Goal: Information Seeking & Learning: Check status

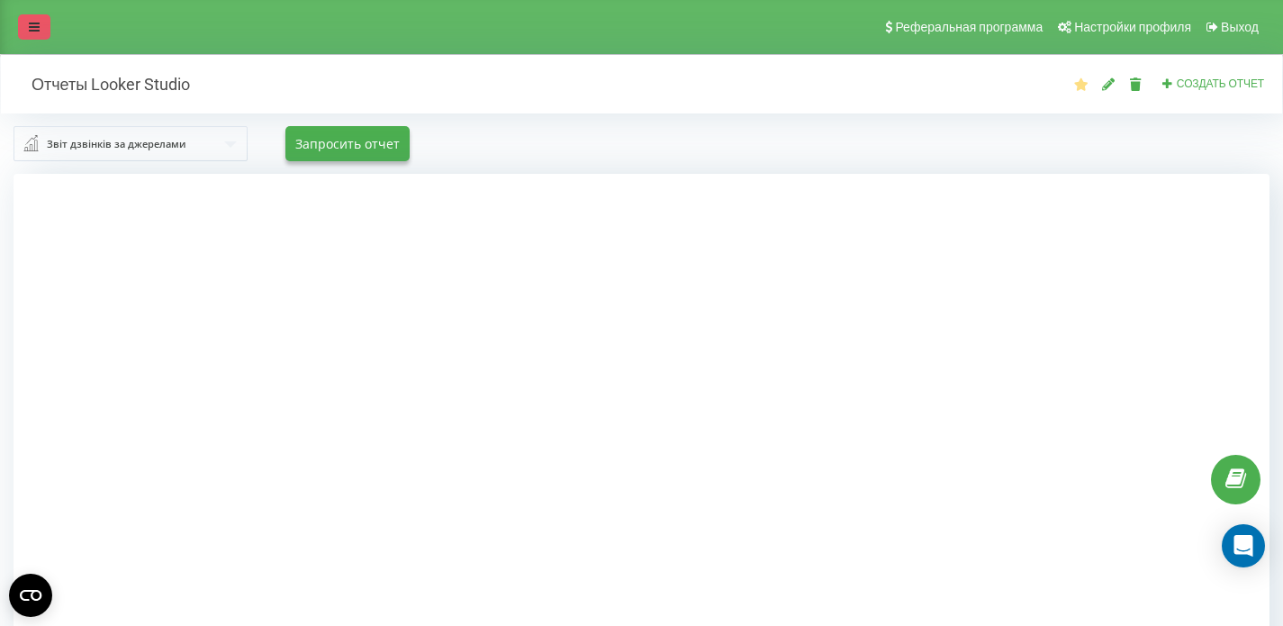
click at [45, 32] on link at bounding box center [34, 26] width 32 height 25
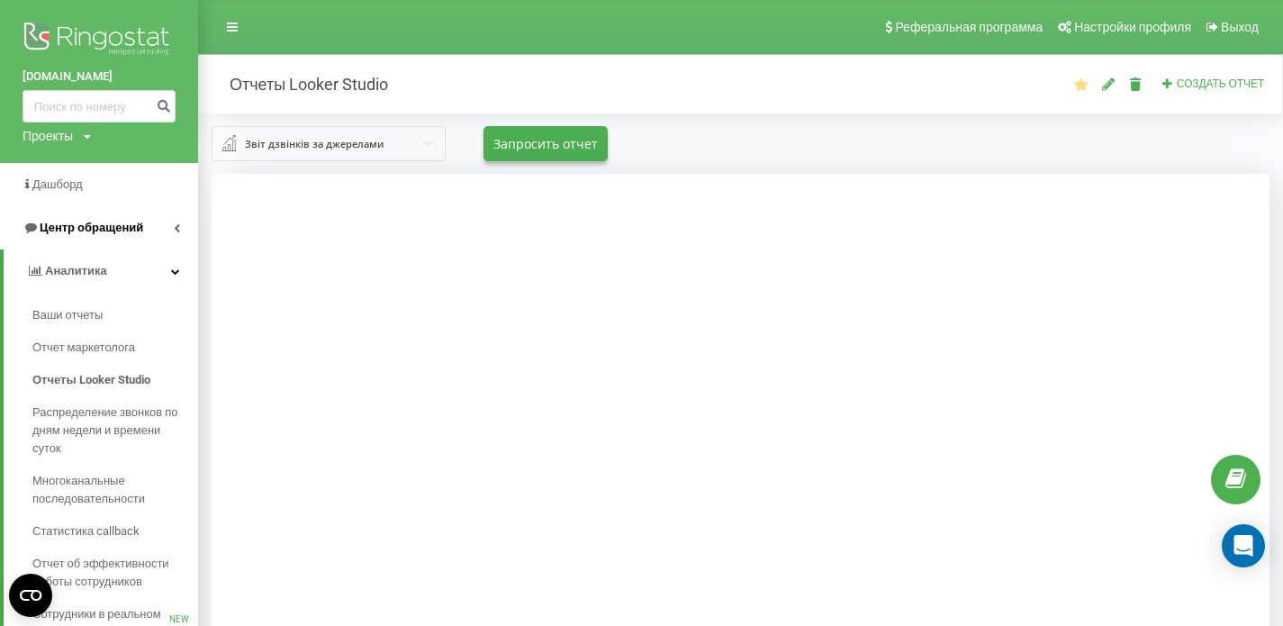
click at [103, 236] on span "Центр обращений" at bounding box center [83, 228] width 121 height 18
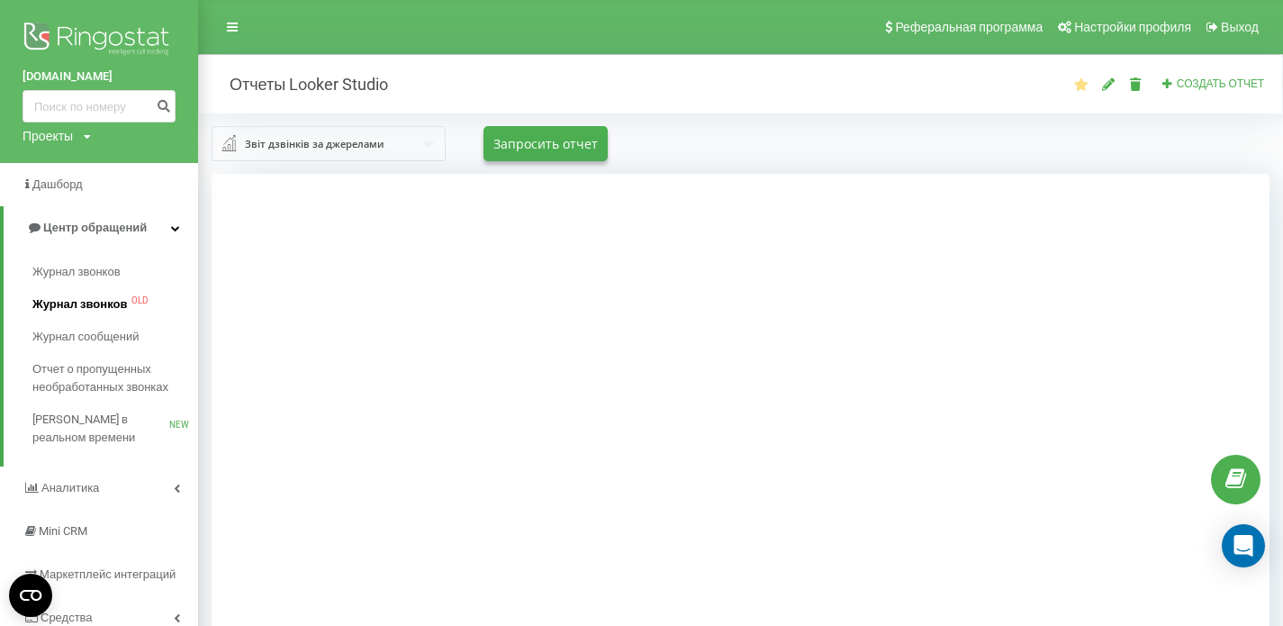
click at [108, 302] on span "Журнал звонков" at bounding box center [79, 304] width 95 height 18
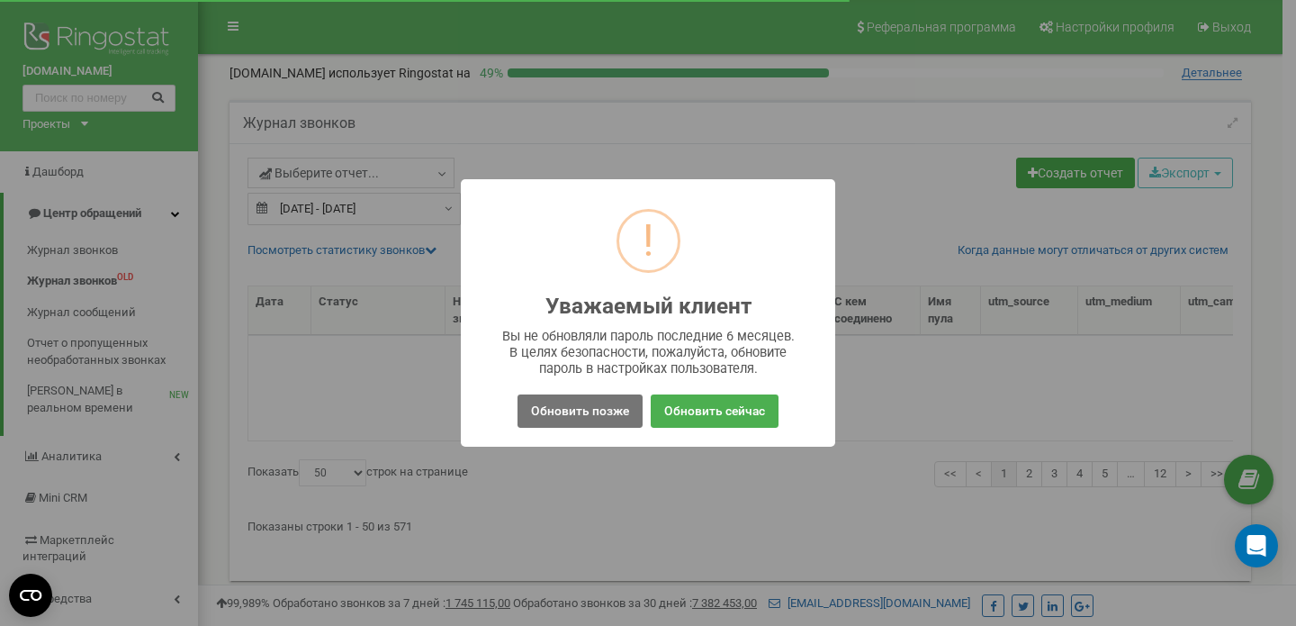
select select "50"
click at [607, 415] on button "Обновить позже" at bounding box center [580, 410] width 125 height 33
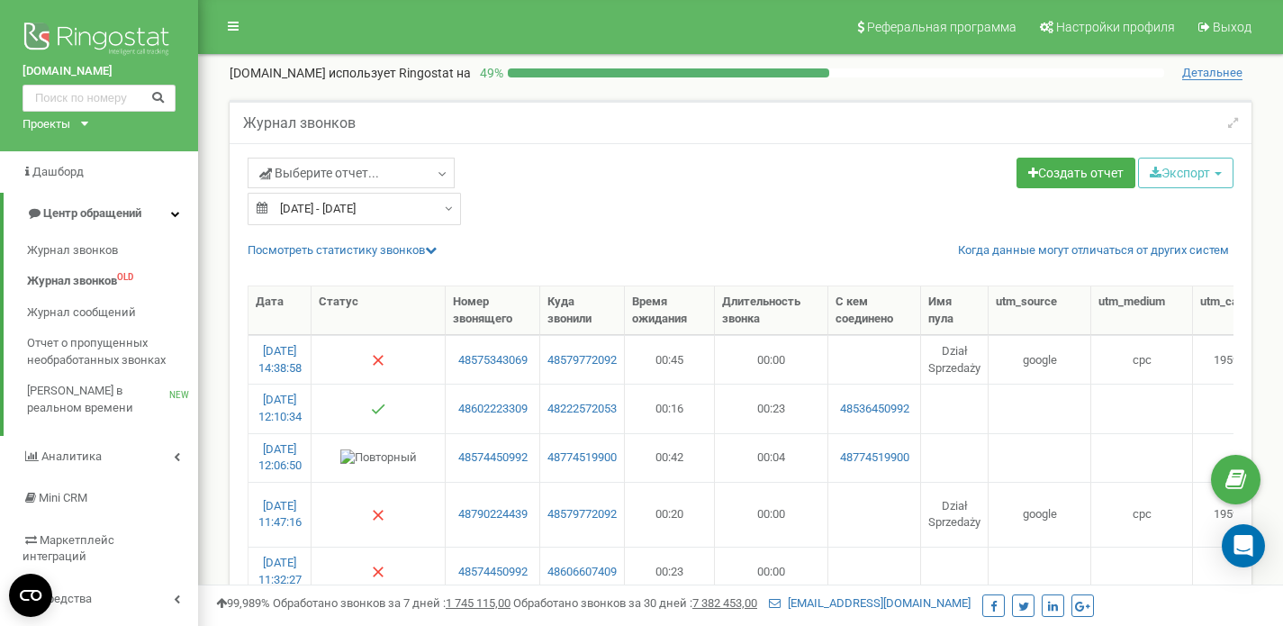
type input "23.08.2025"
type input "22.09.2025"
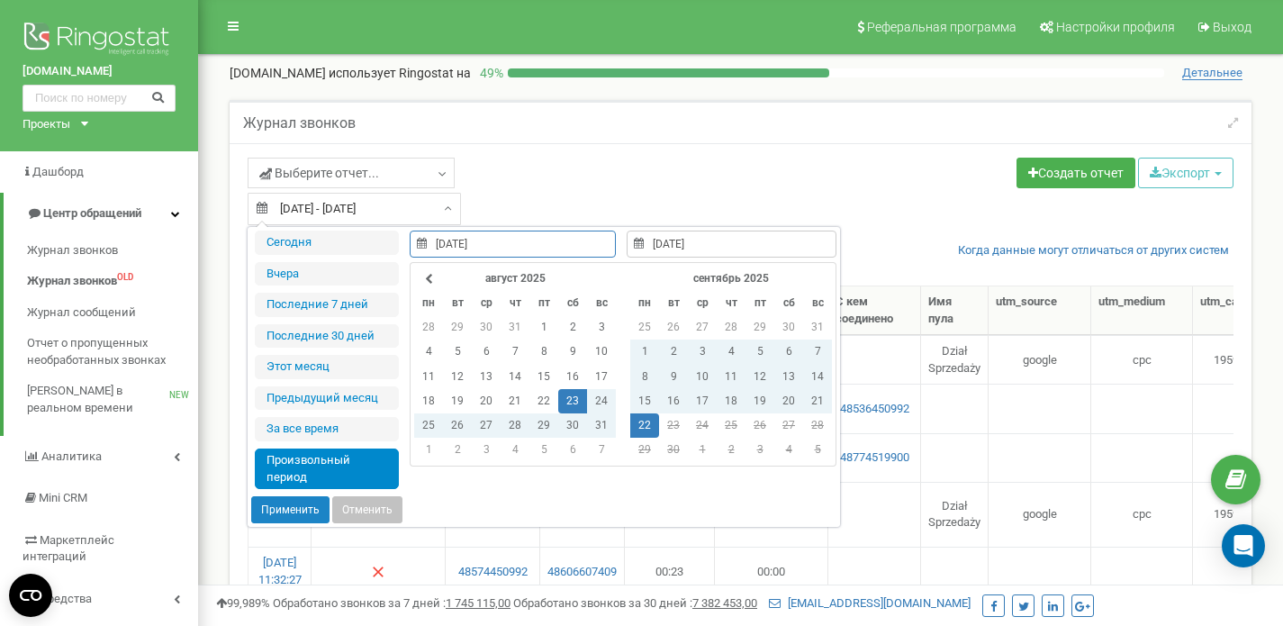
click at [418, 213] on input "23.08.2025 - 22.09.2025" at bounding box center [354, 209] width 213 height 32
type input "21.09.2025"
type input "23.08.2025"
type input "22.09.2025"
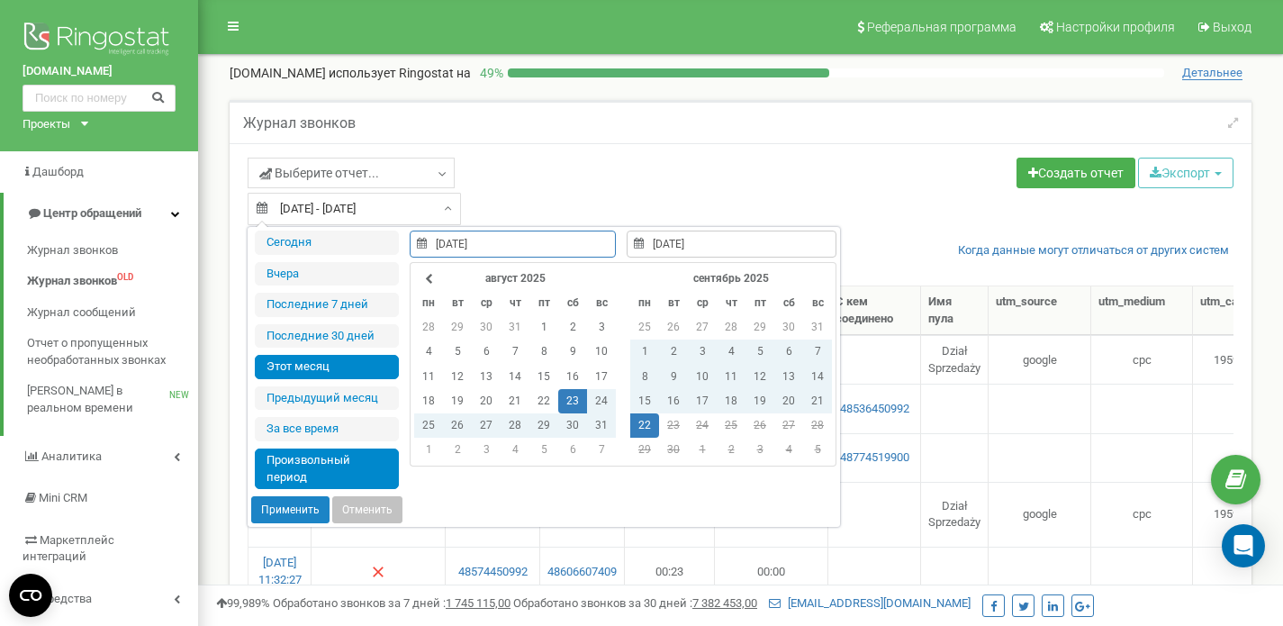
type input "01.09.2025"
click at [340, 365] on li "Этот месяц" at bounding box center [327, 367] width 144 height 24
type input "01.09.2025 - 22.09.2025"
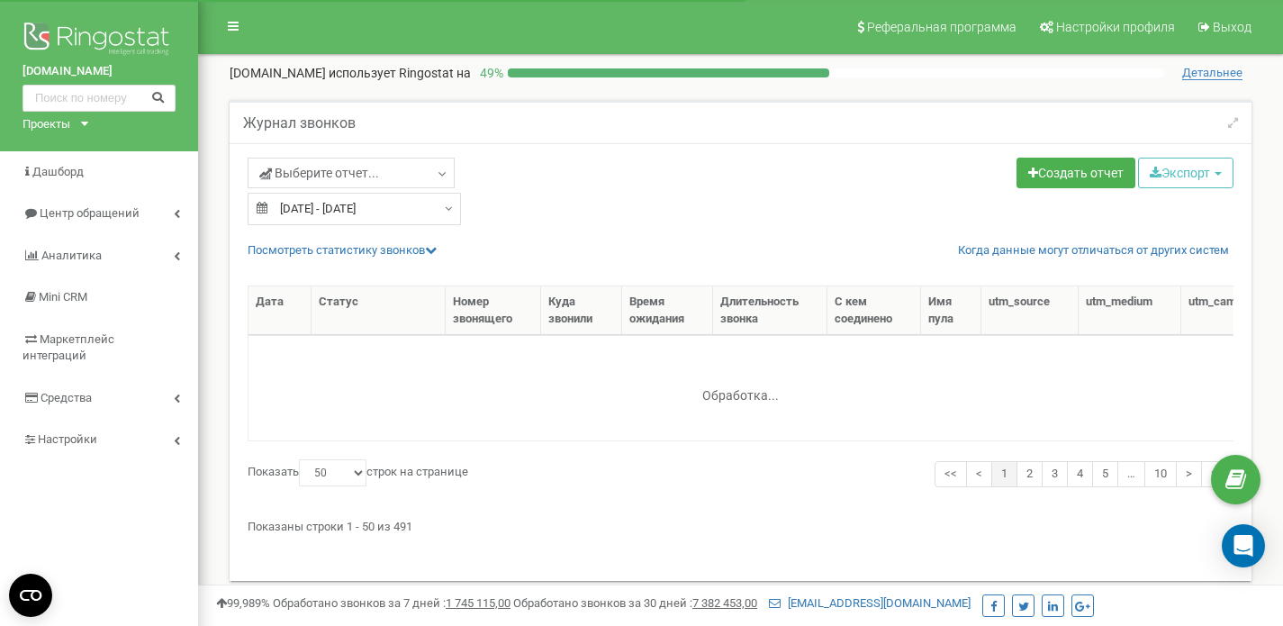
select select "50"
click at [406, 251] on link "Посмотреть cтатистику звонков" at bounding box center [342, 250] width 189 height 14
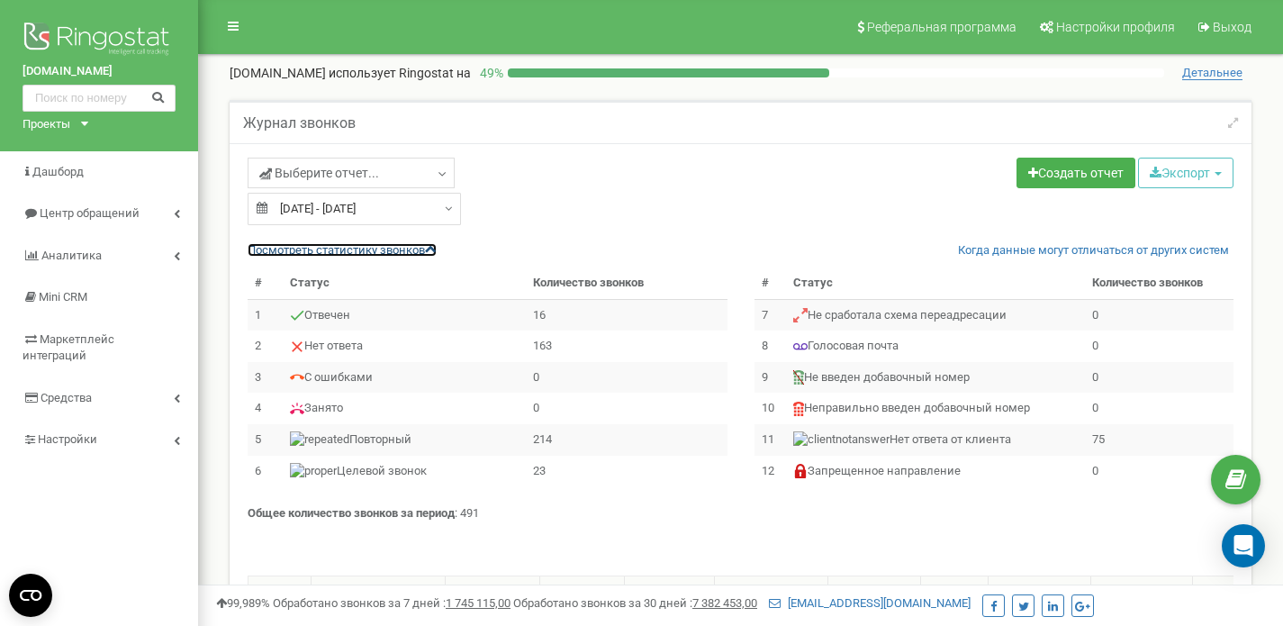
click at [406, 251] on link "Посмотреть cтатистику звонков" at bounding box center [342, 250] width 189 height 14
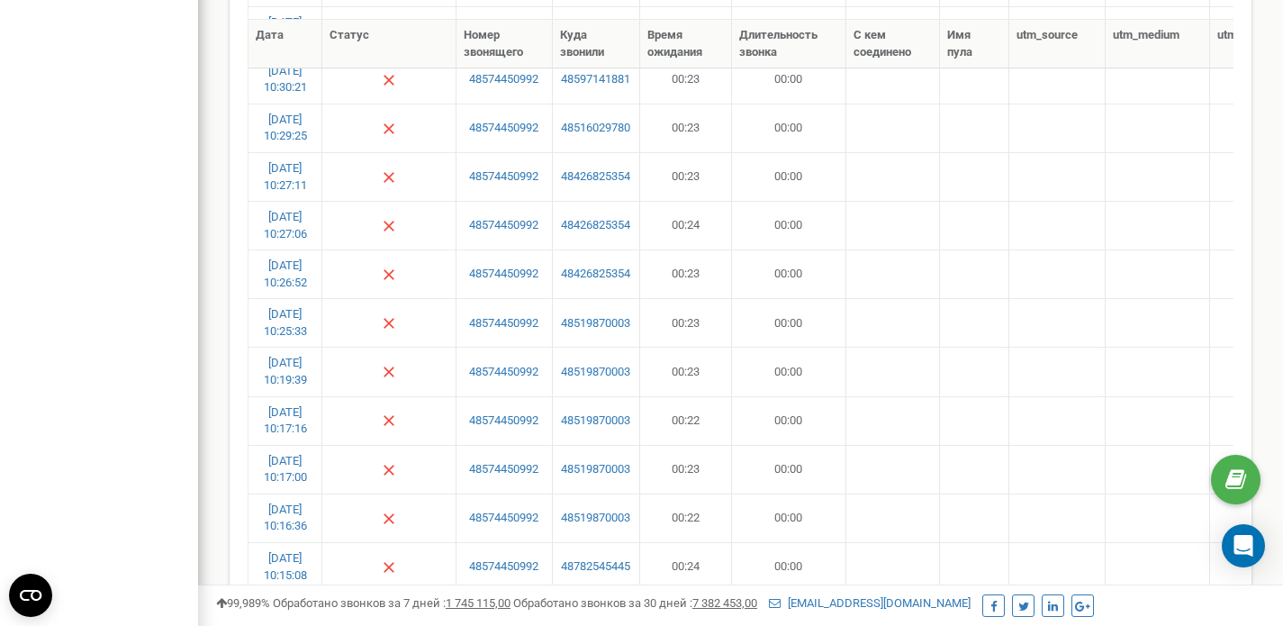
scroll to position [2377, 0]
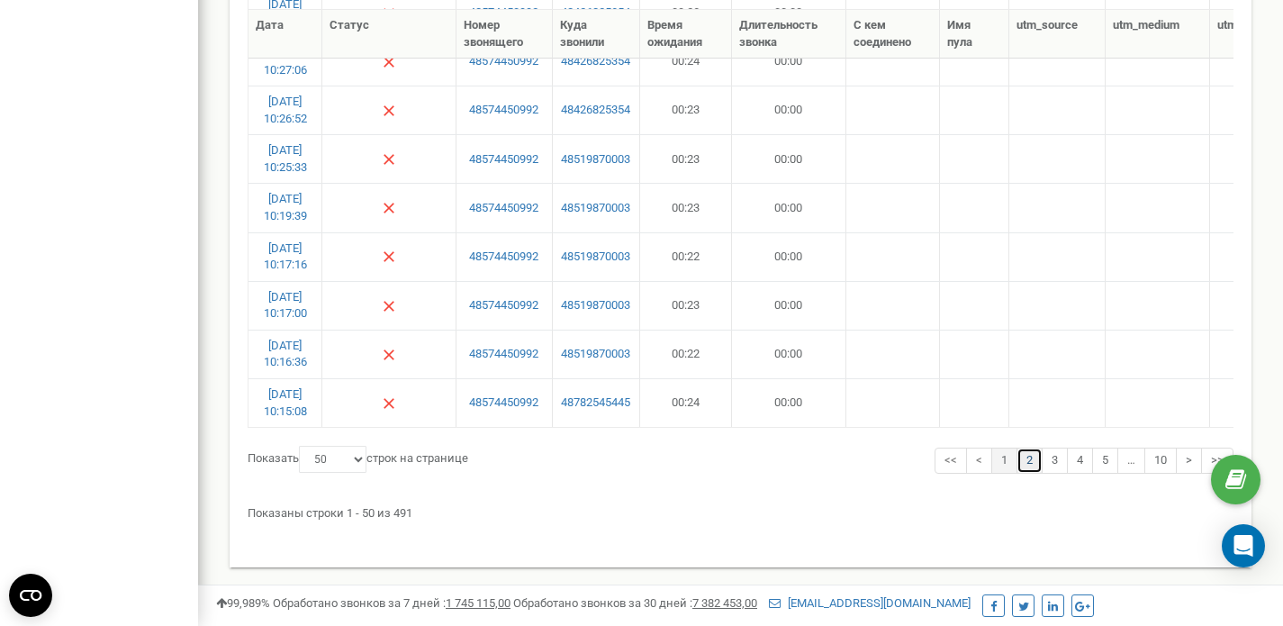
click at [1034, 468] on link "2" at bounding box center [1029, 460] width 26 height 26
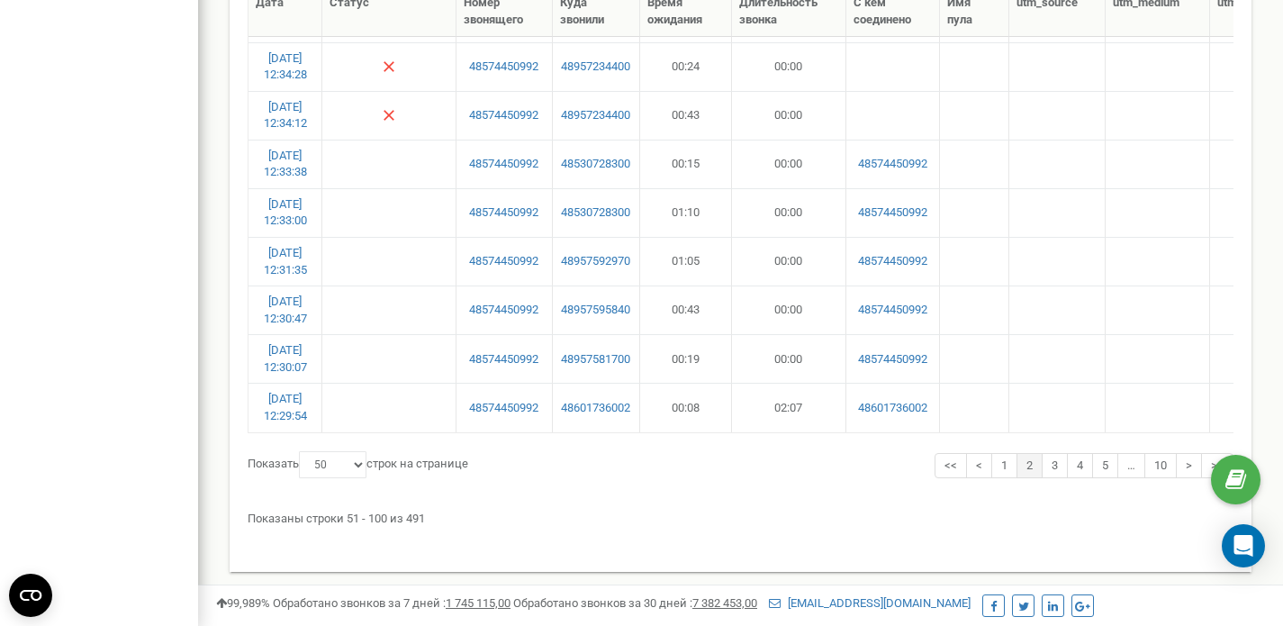
scroll to position [2360, 0]
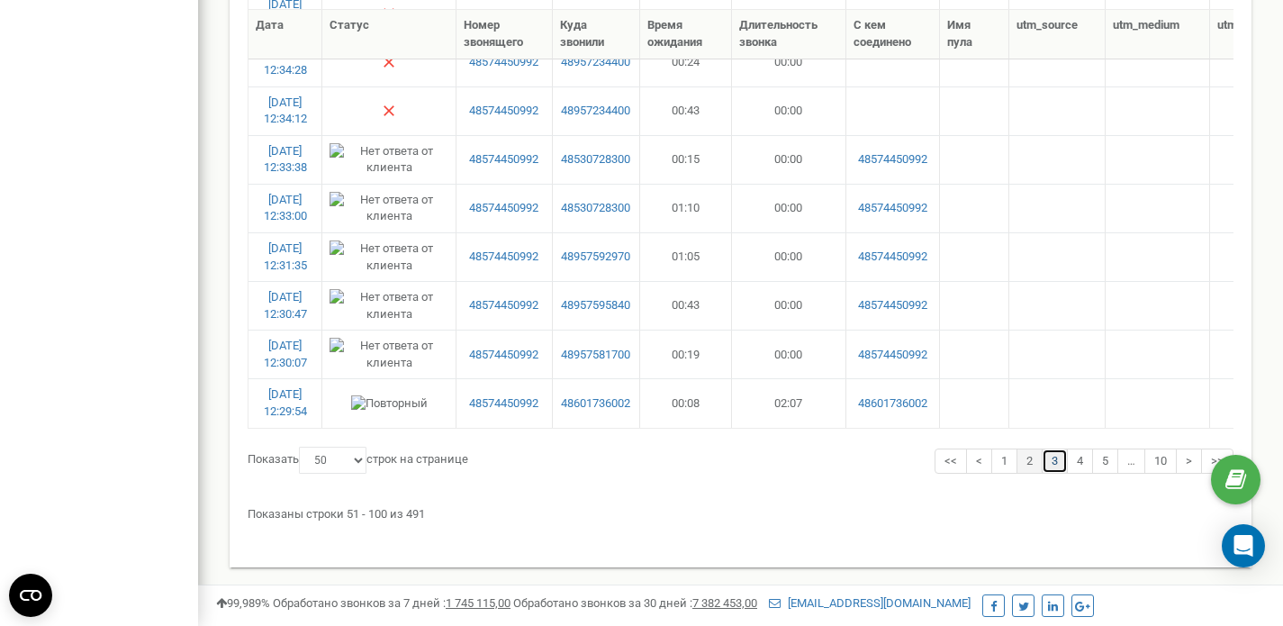
click at [1048, 461] on link "3" at bounding box center [1055, 461] width 26 height 26
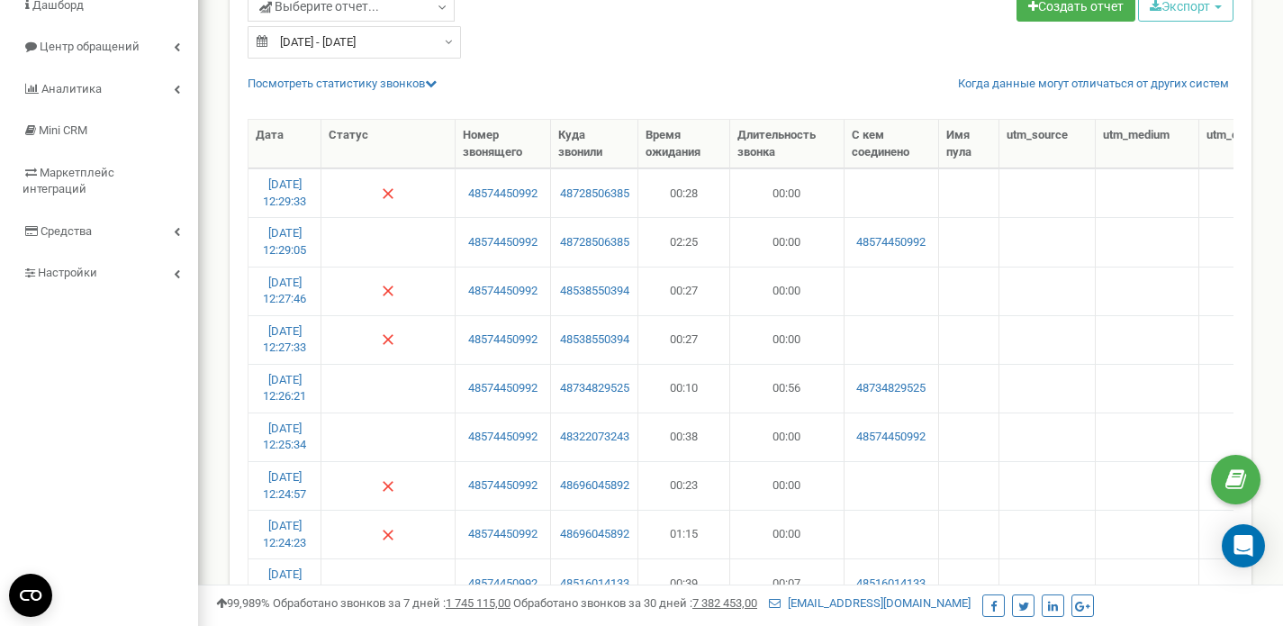
scroll to position [50, 0]
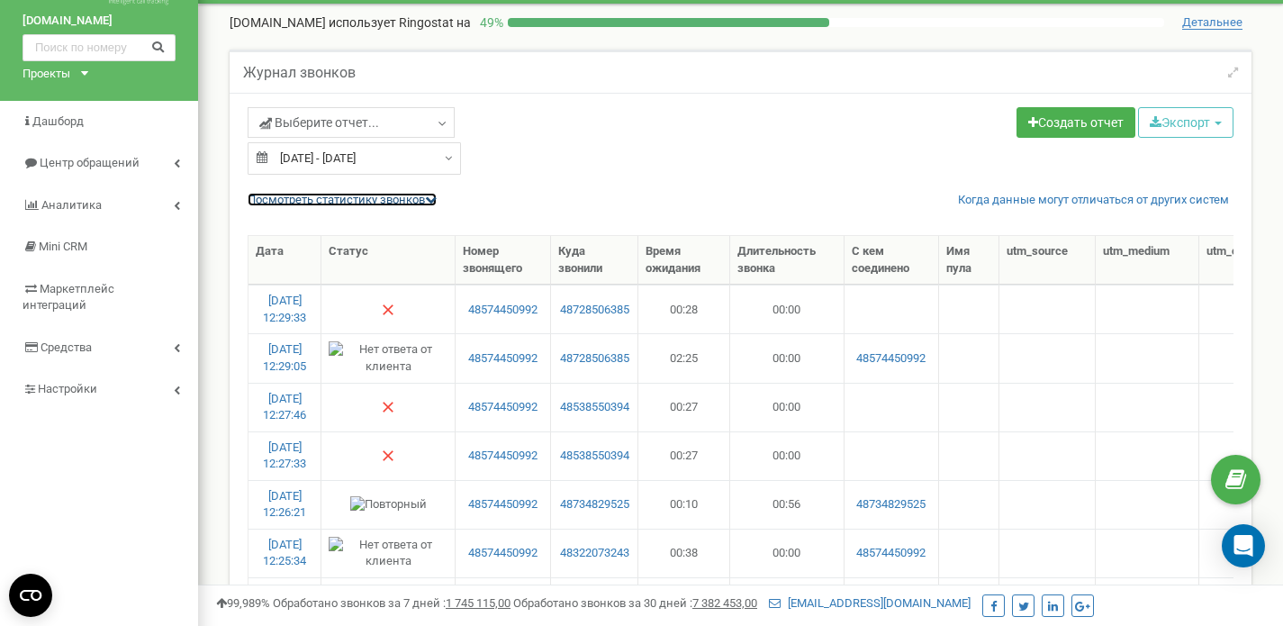
click at [405, 194] on link "Посмотреть cтатистику звонков" at bounding box center [342, 200] width 189 height 14
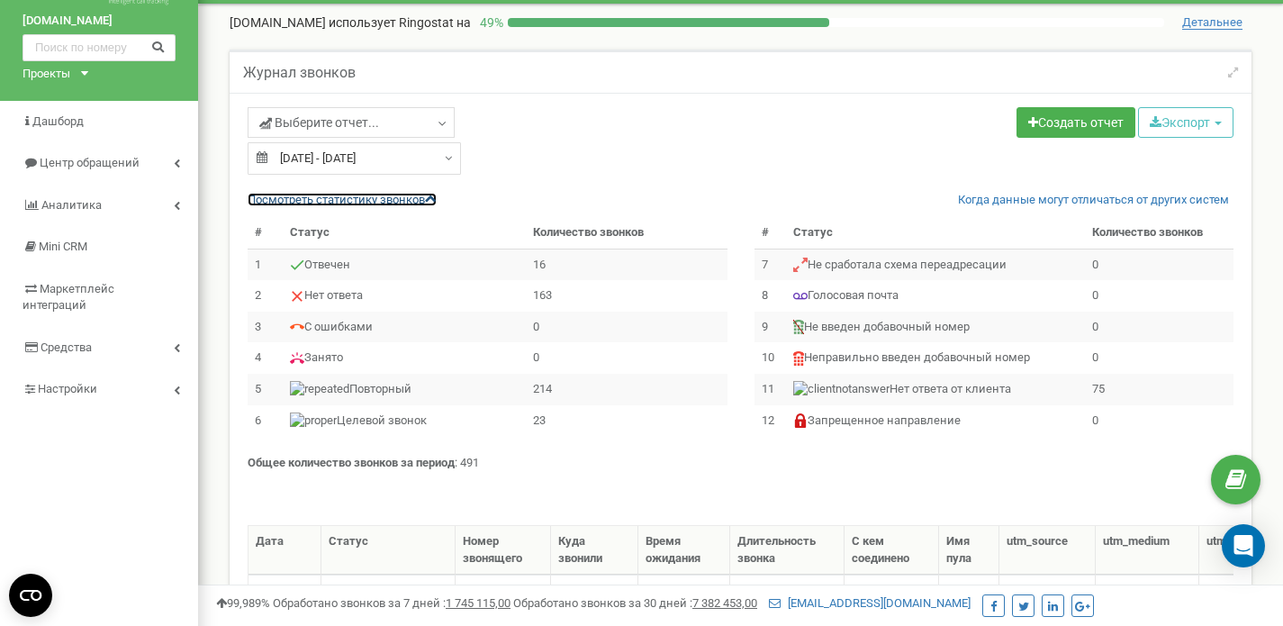
click at [405, 194] on link "Посмотреть cтатистику звонков" at bounding box center [342, 200] width 189 height 14
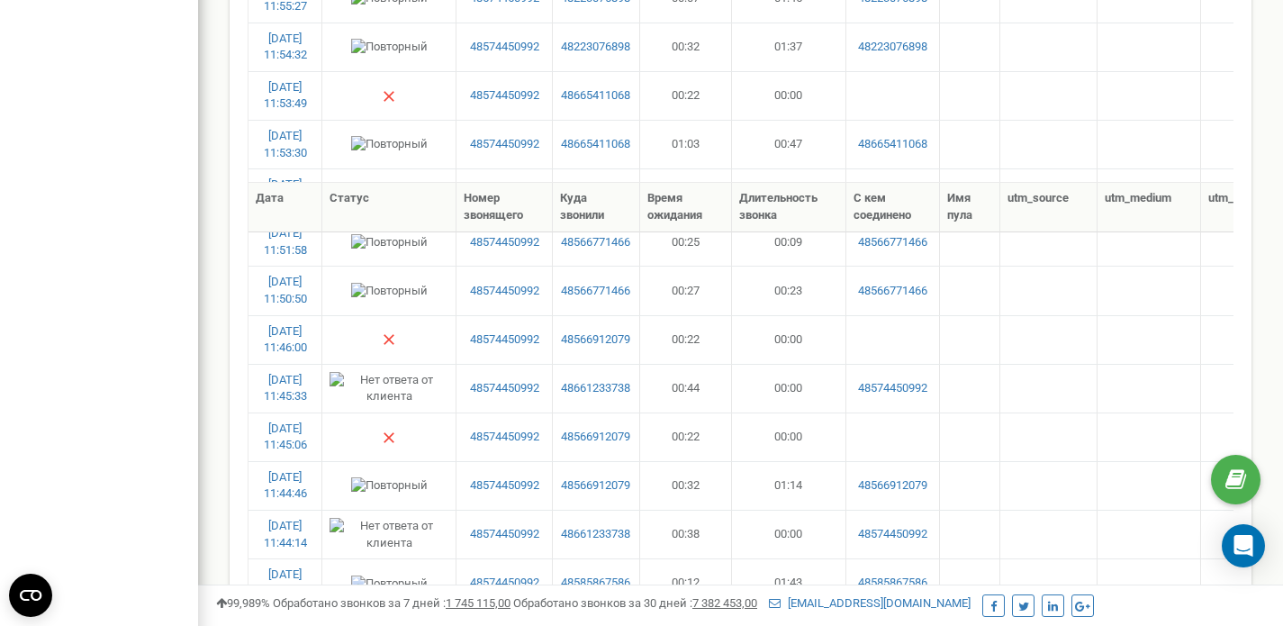
scroll to position [2326, 0]
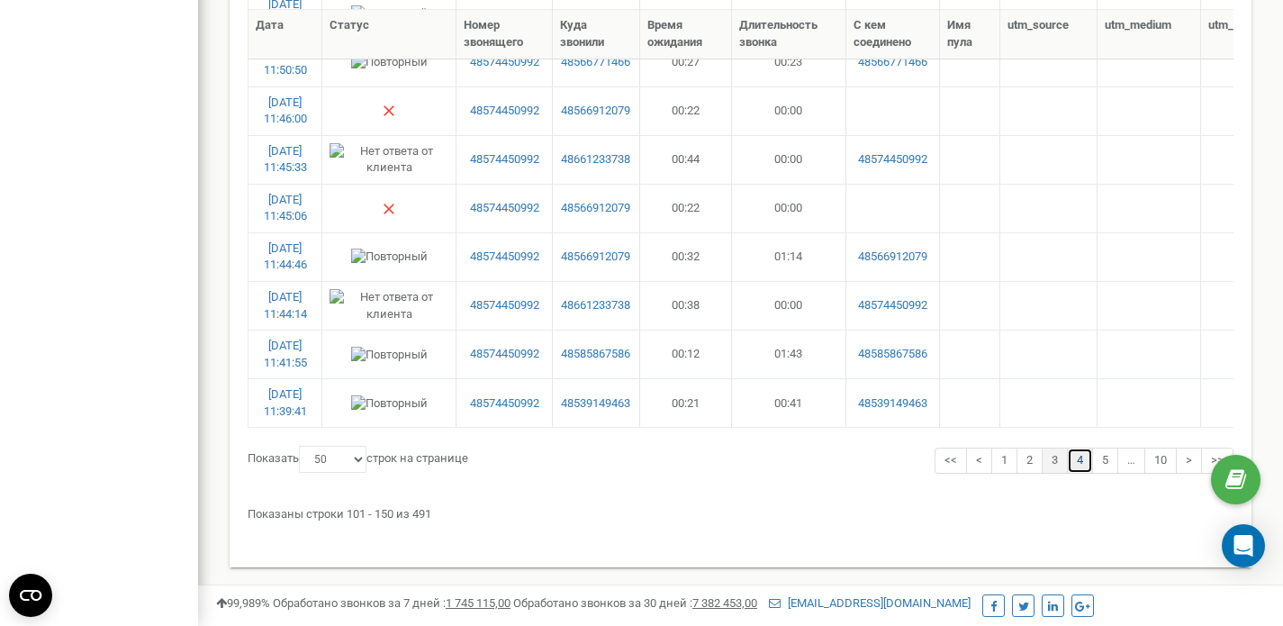
click at [1075, 464] on link "4" at bounding box center [1080, 460] width 26 height 26
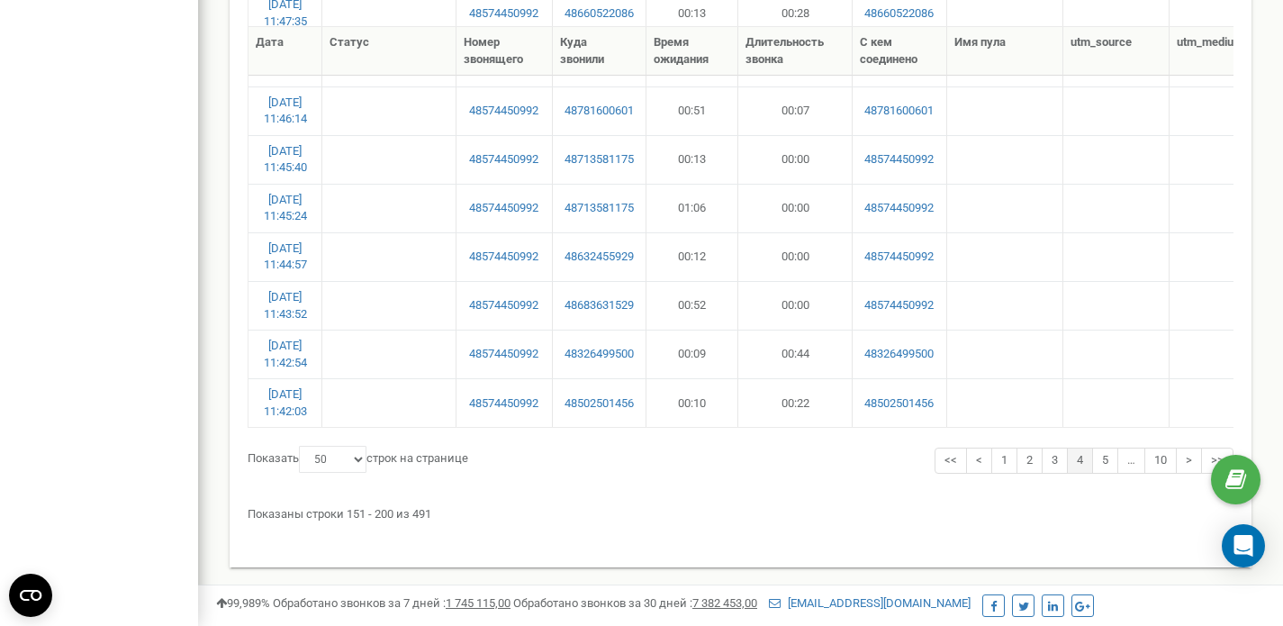
scroll to position [2343, 0]
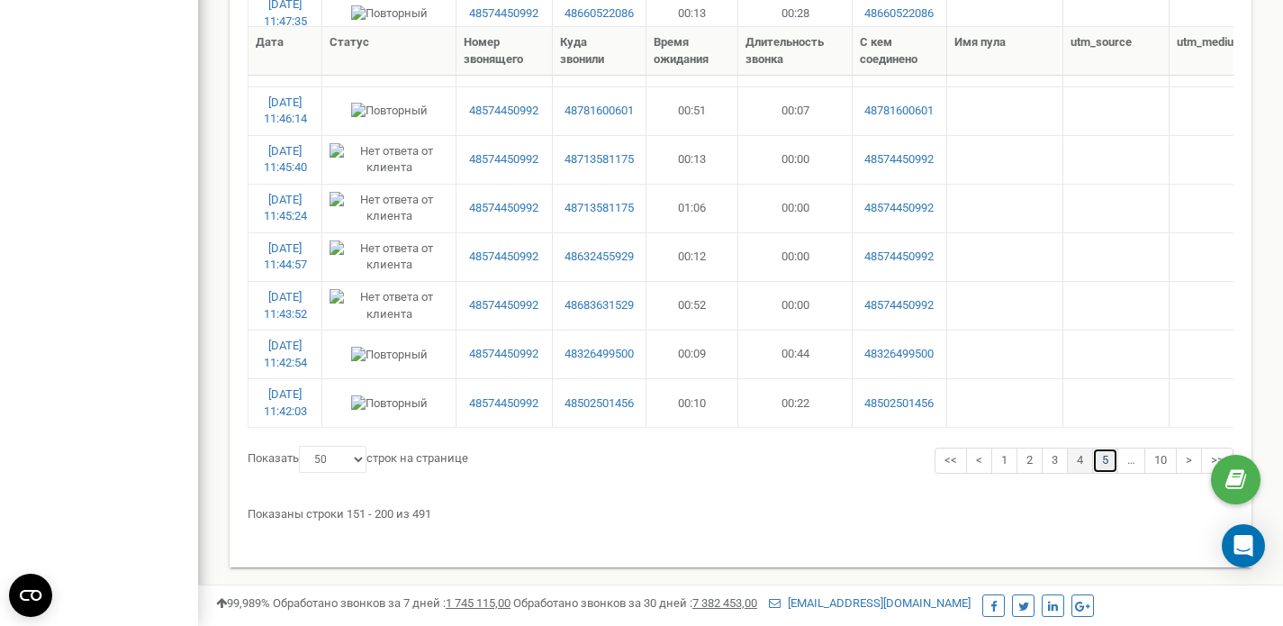
click at [1096, 454] on link "5" at bounding box center [1105, 460] width 26 height 26
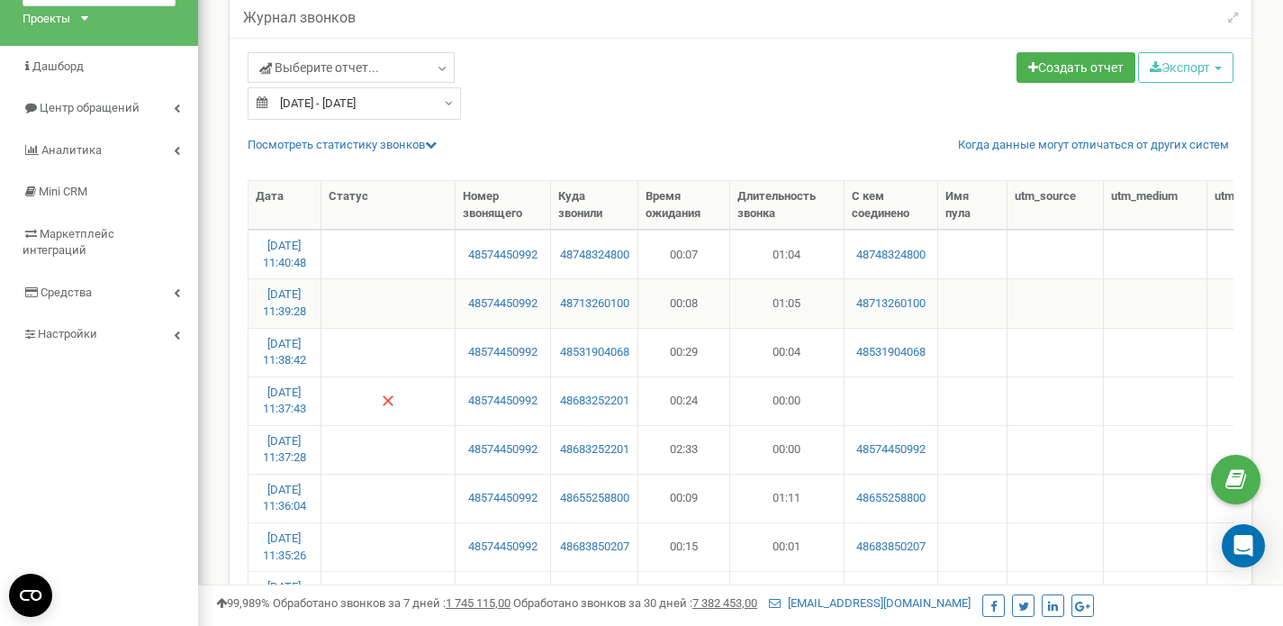
scroll to position [104, 0]
